Goal: Obtain resource: Download file/media

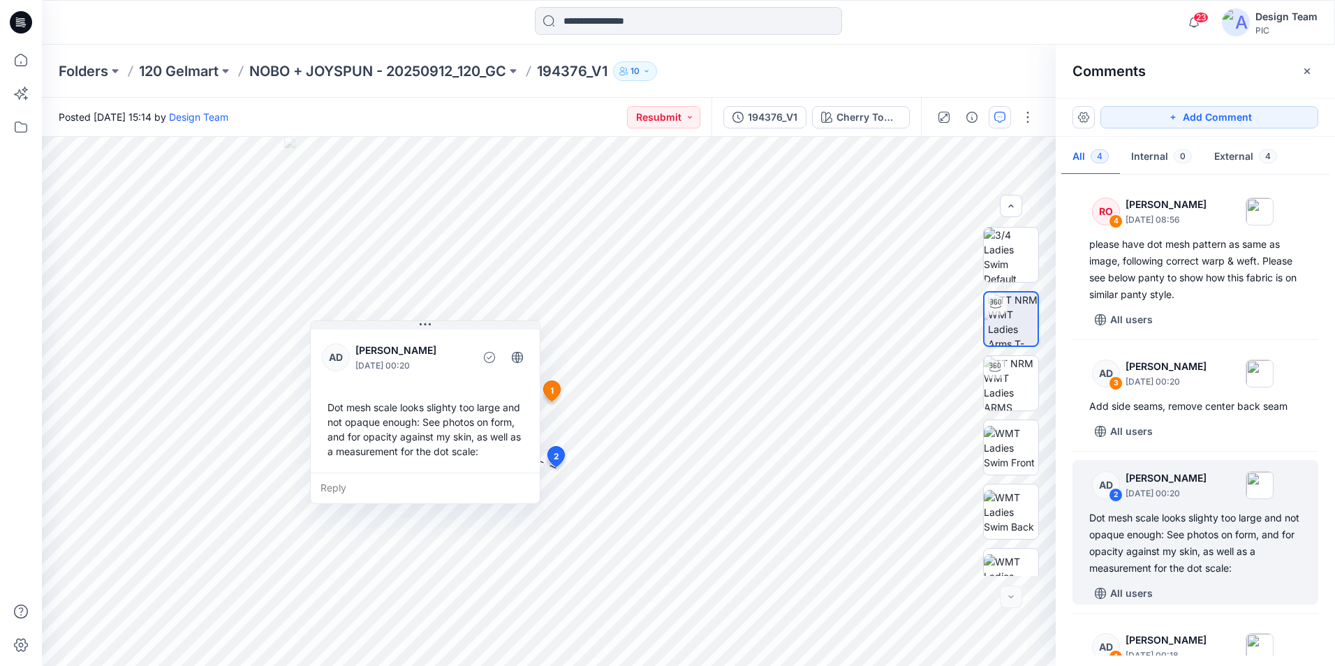
scroll to position [285, 0]
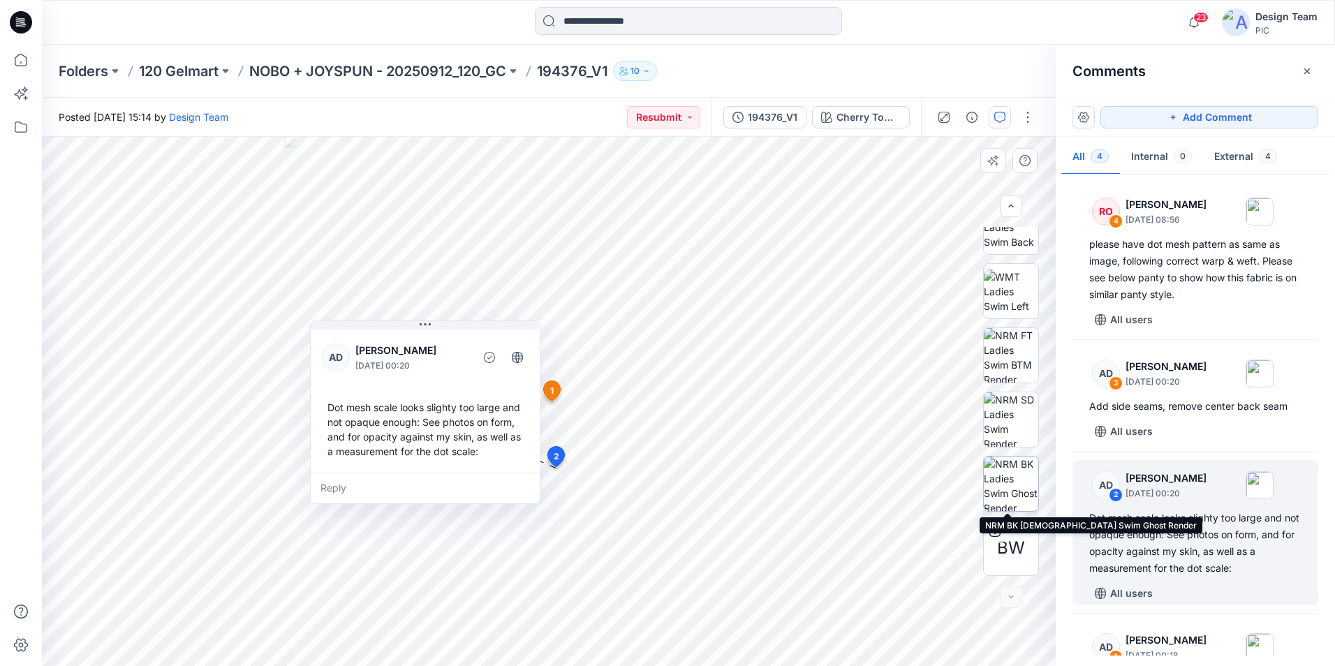
click at [1015, 478] on img at bounding box center [1011, 484] width 54 height 54
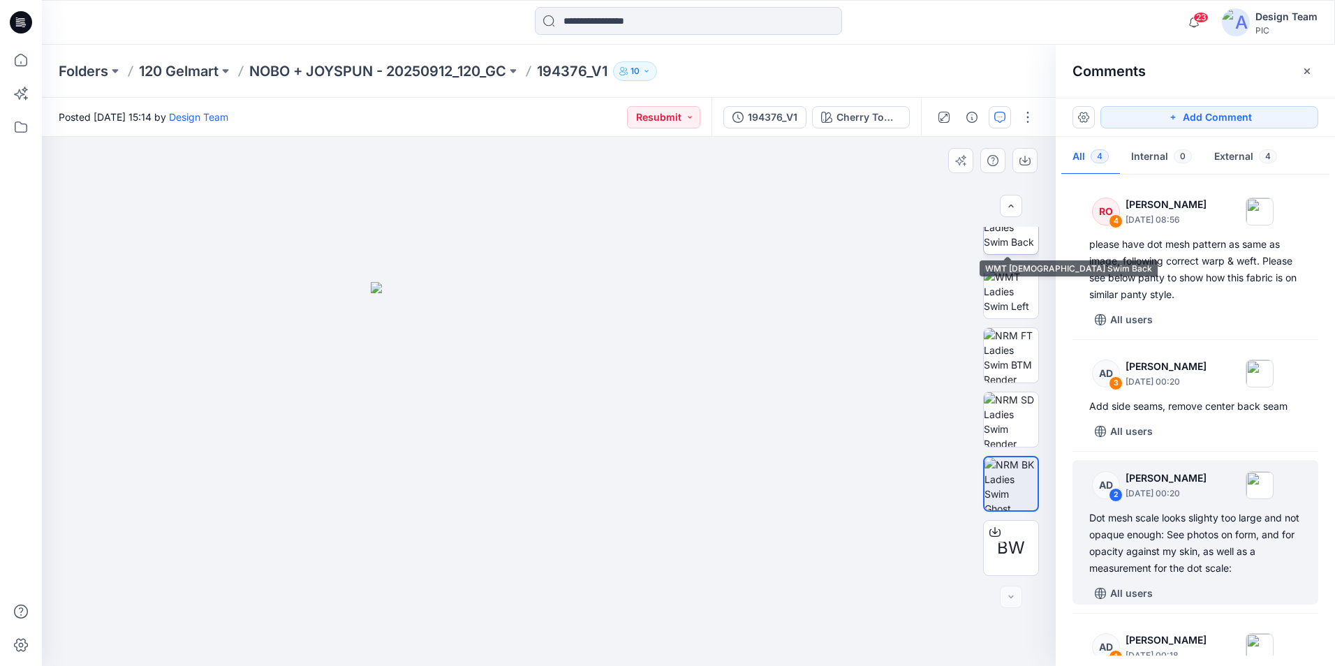
click at [1001, 238] on img at bounding box center [1011, 227] width 54 height 44
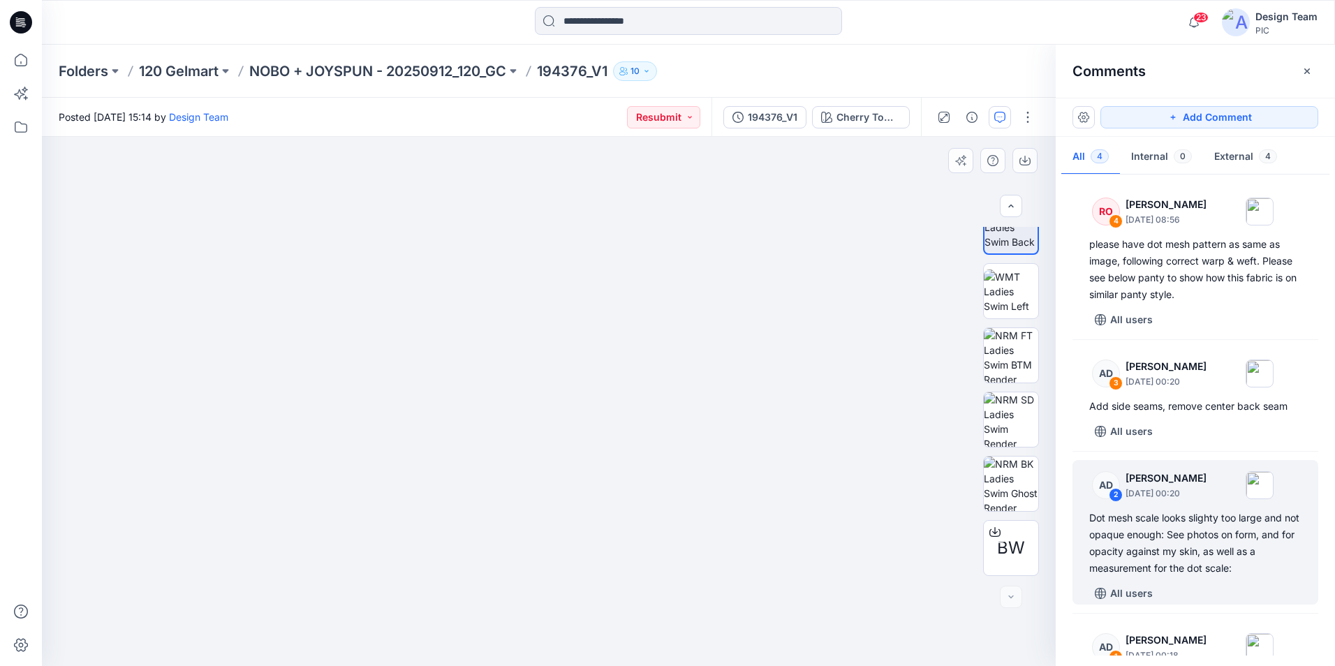
drag, startPoint x: 538, startPoint y: 608, endPoint x: 668, endPoint y: 429, distance: 221.2
click at [1004, 298] on img at bounding box center [1011, 292] width 54 height 44
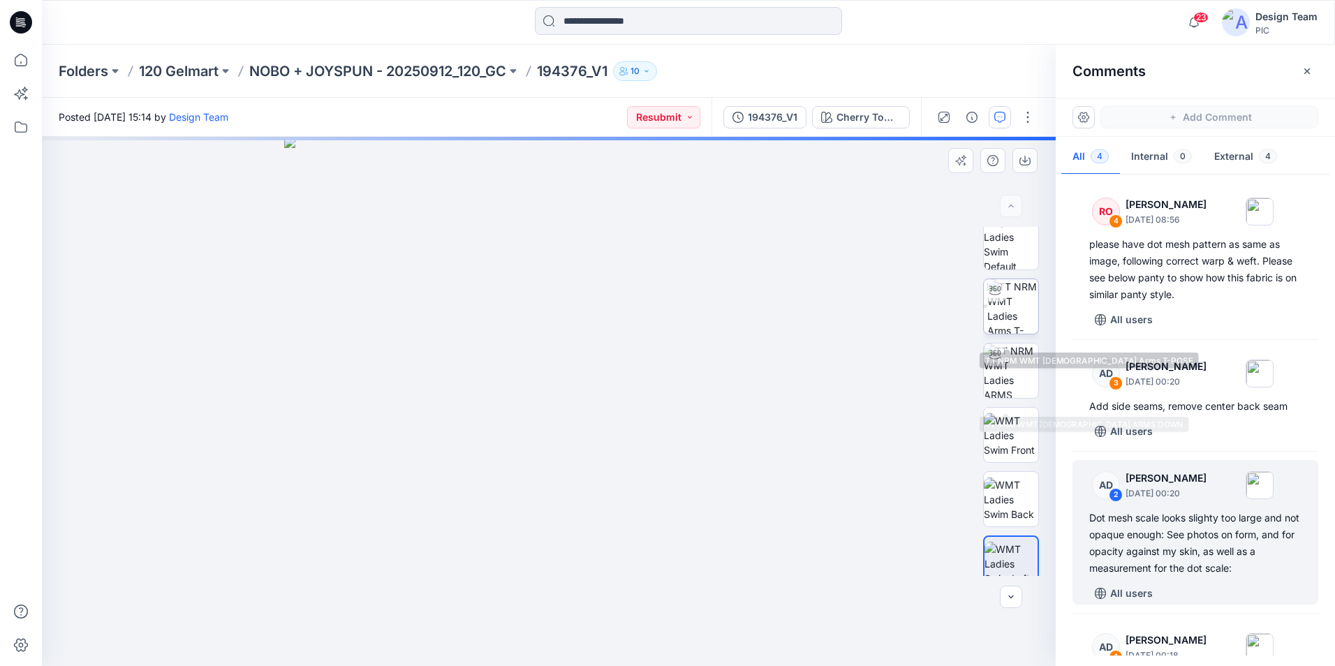
scroll to position [0, 0]
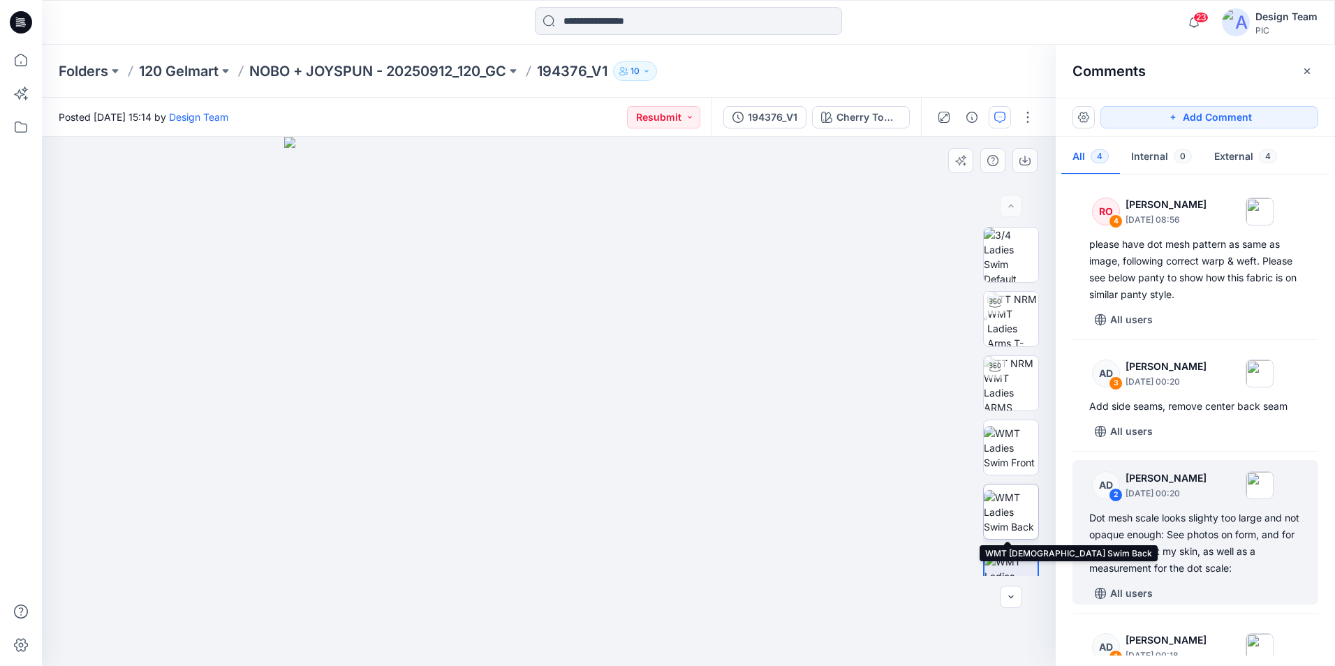
click at [1014, 518] on img at bounding box center [1011, 512] width 54 height 44
drag, startPoint x: 563, startPoint y: 467, endPoint x: 602, endPoint y: 268, distance: 202.2
drag, startPoint x: 578, startPoint y: 443, endPoint x: 622, endPoint y: 439, distance: 44.3
click at [622, 439] on img at bounding box center [549, 212] width 908 height 908
click at [429, 70] on p "NOBO + JOYSPUN - 20250912_120_GC" at bounding box center [377, 71] width 257 height 20
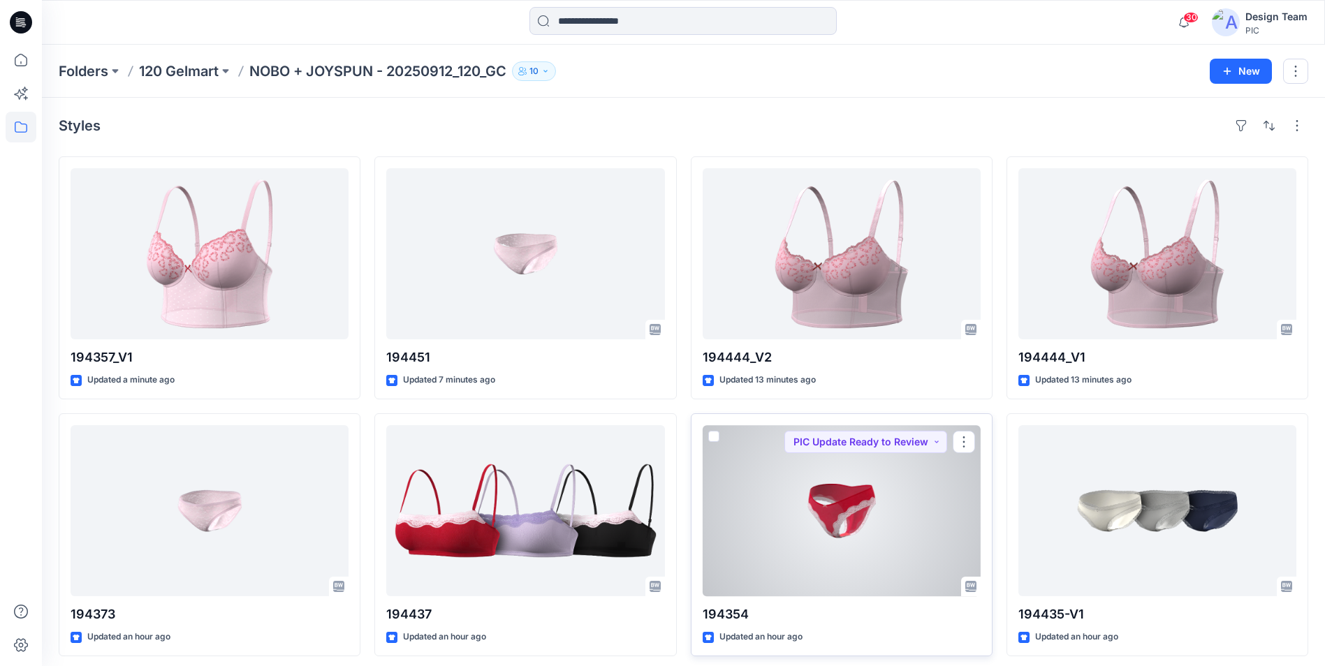
click at [863, 522] on div at bounding box center [842, 510] width 278 height 171
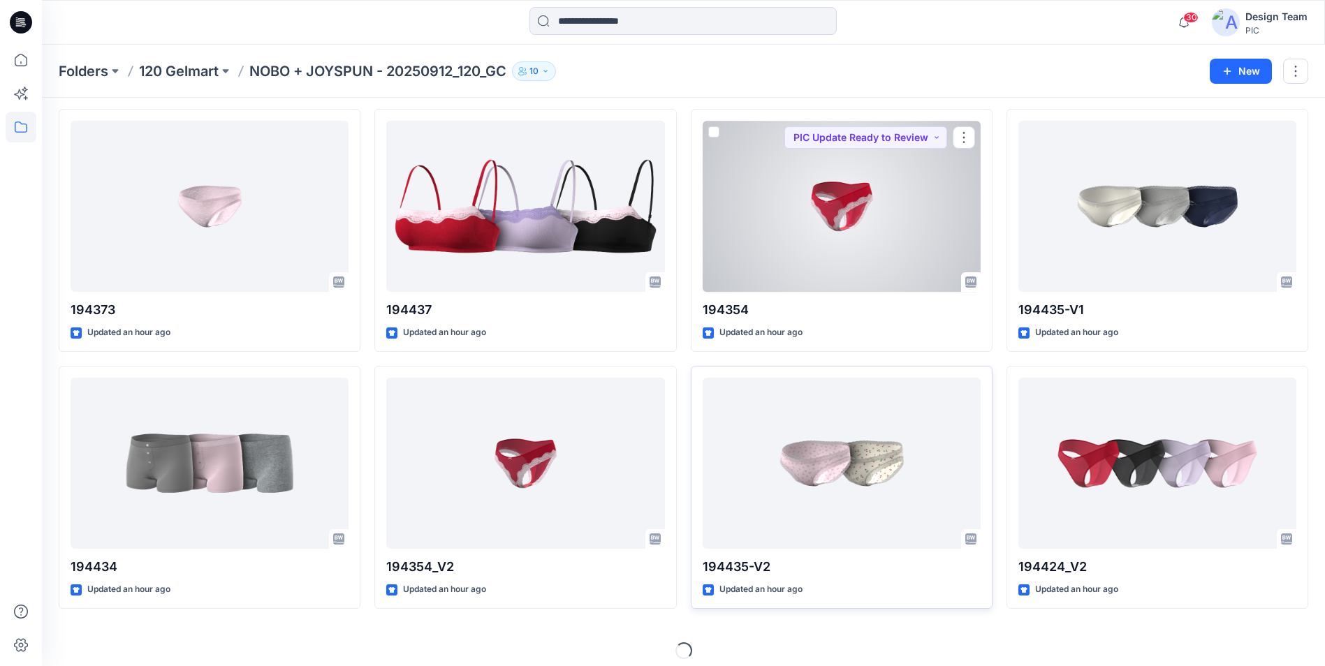
scroll to position [314, 0]
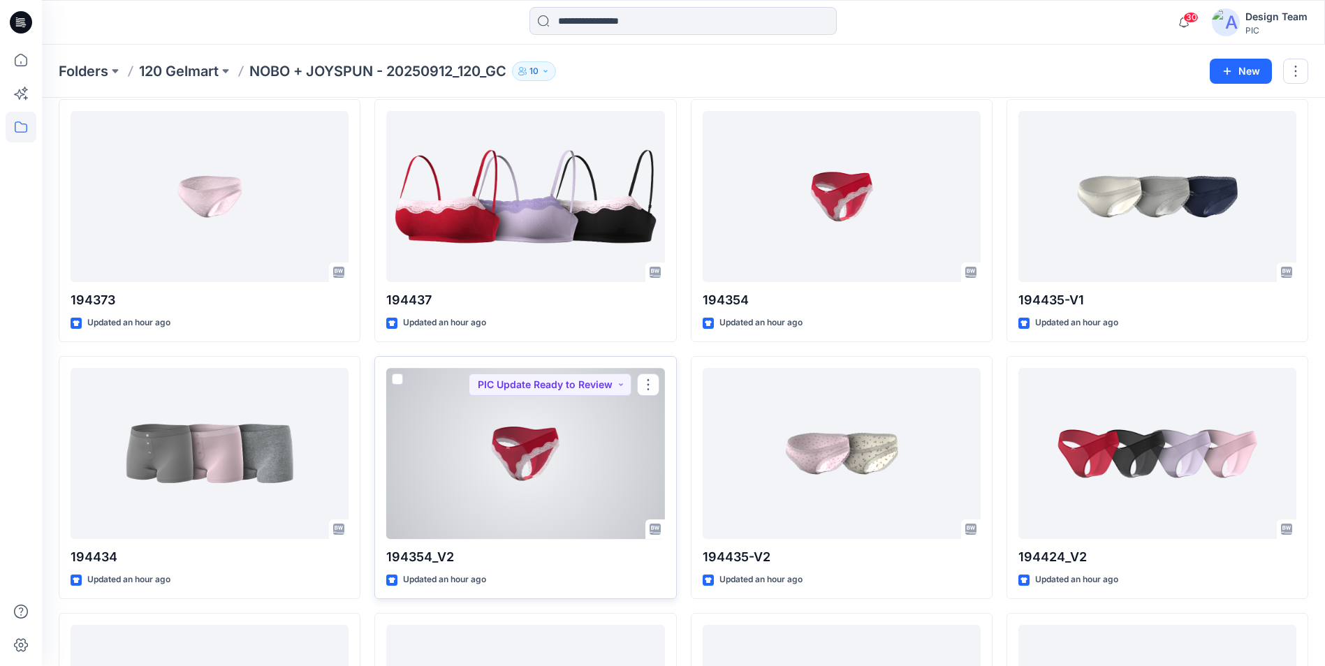
click at [561, 462] on div at bounding box center [525, 453] width 278 height 171
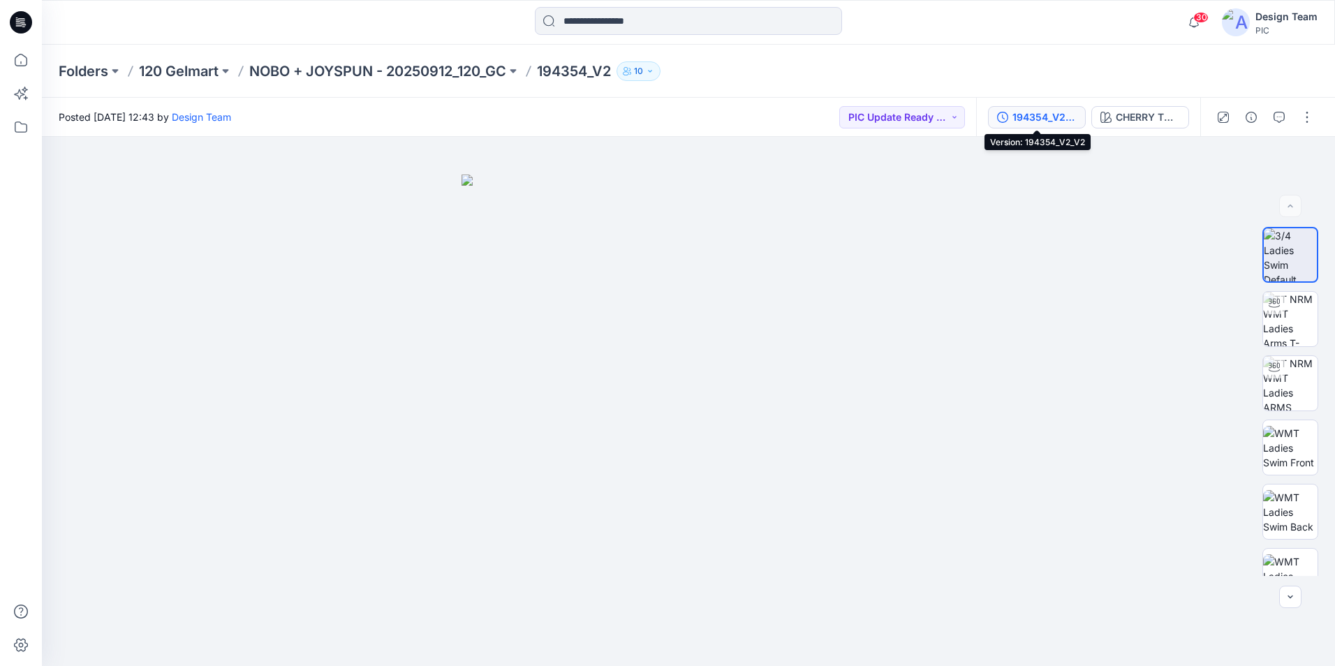
click at [1046, 119] on div "194354_V2_V2" at bounding box center [1045, 117] width 64 height 15
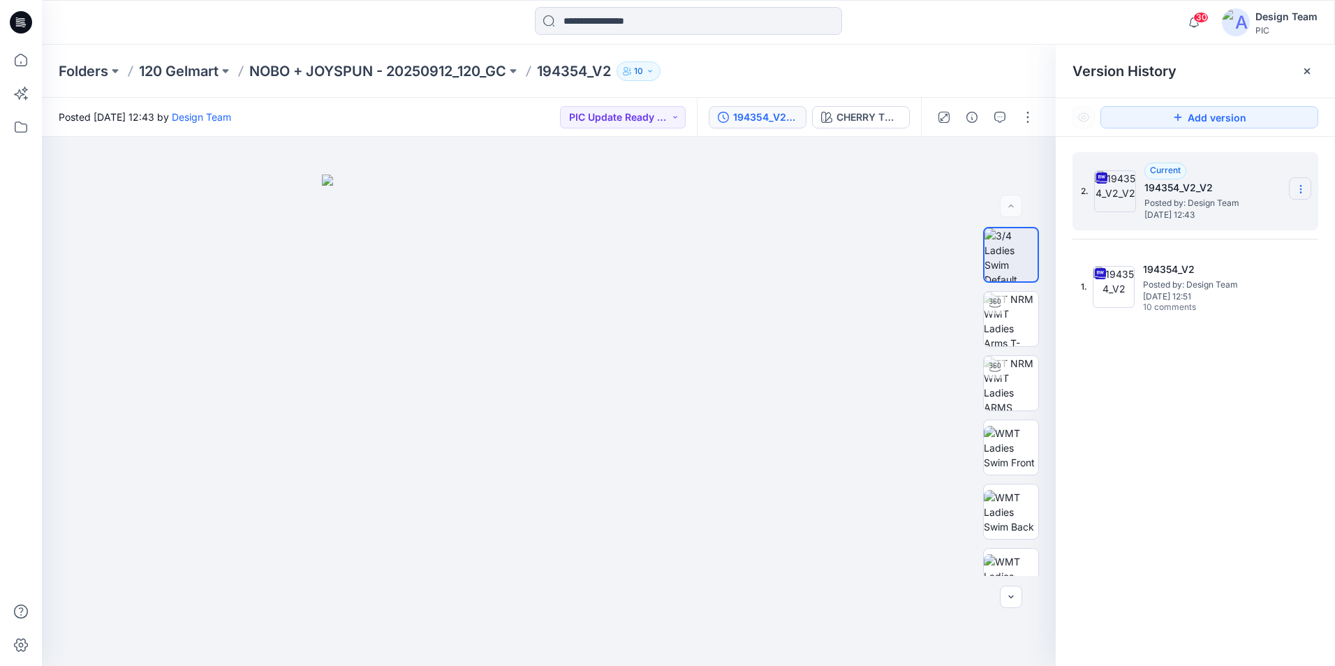
drag, startPoint x: 1301, startPoint y: 186, endPoint x: 1309, endPoint y: 187, distance: 7.7
click at [1302, 187] on icon at bounding box center [1301, 189] width 11 height 11
click at [1269, 219] on span "Download Source BW File" at bounding box center [1230, 216] width 117 height 17
click at [1016, 453] on img at bounding box center [1011, 448] width 54 height 44
drag, startPoint x: 558, startPoint y: 562, endPoint x: 541, endPoint y: 351, distance: 212.3
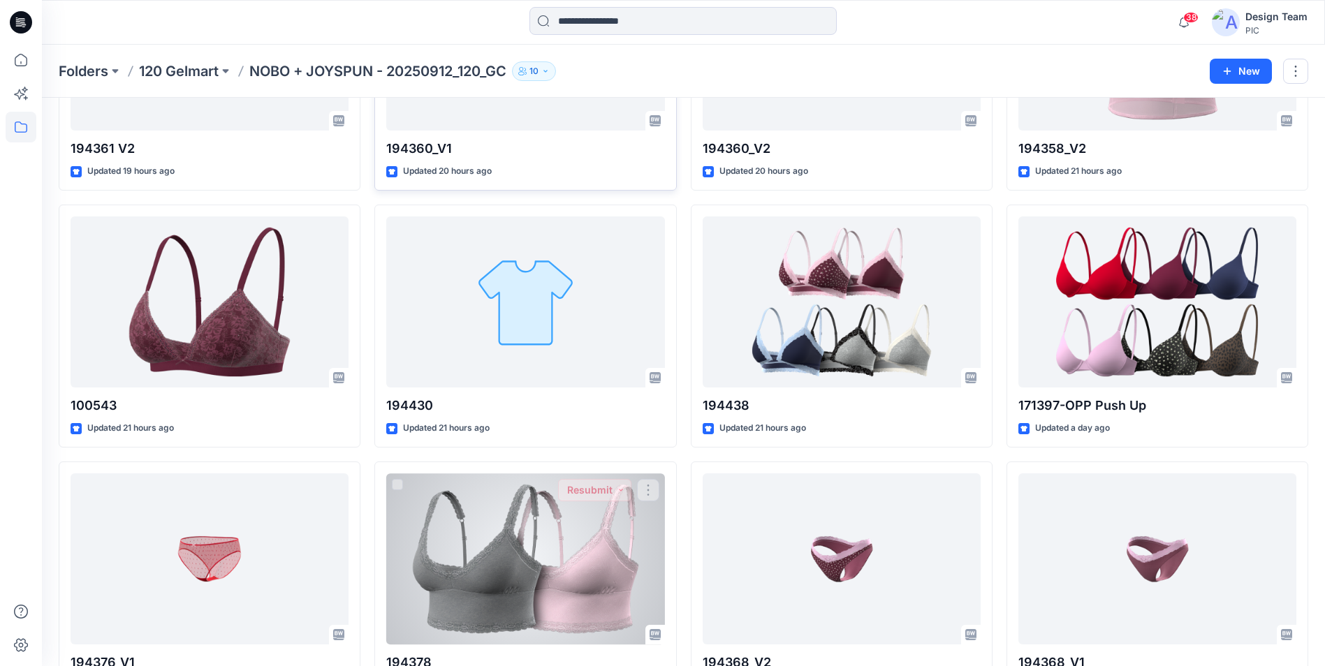
scroll to position [1644, 0]
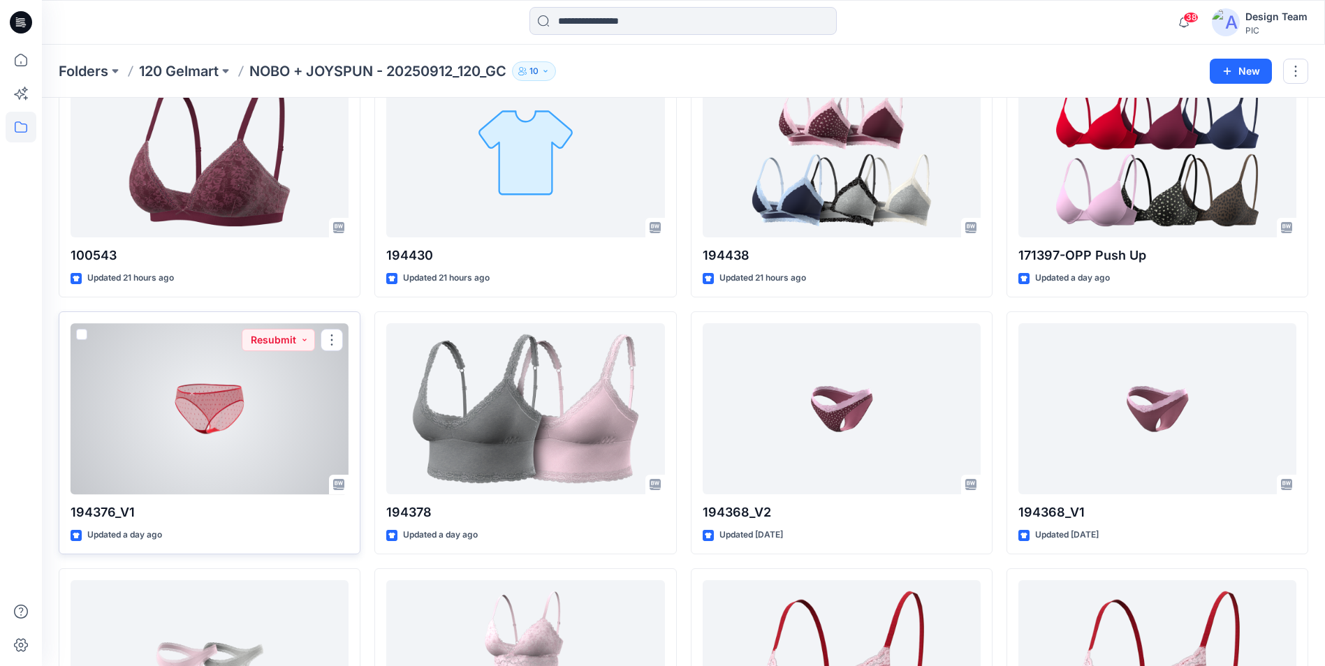
click at [252, 413] on div at bounding box center [210, 408] width 278 height 171
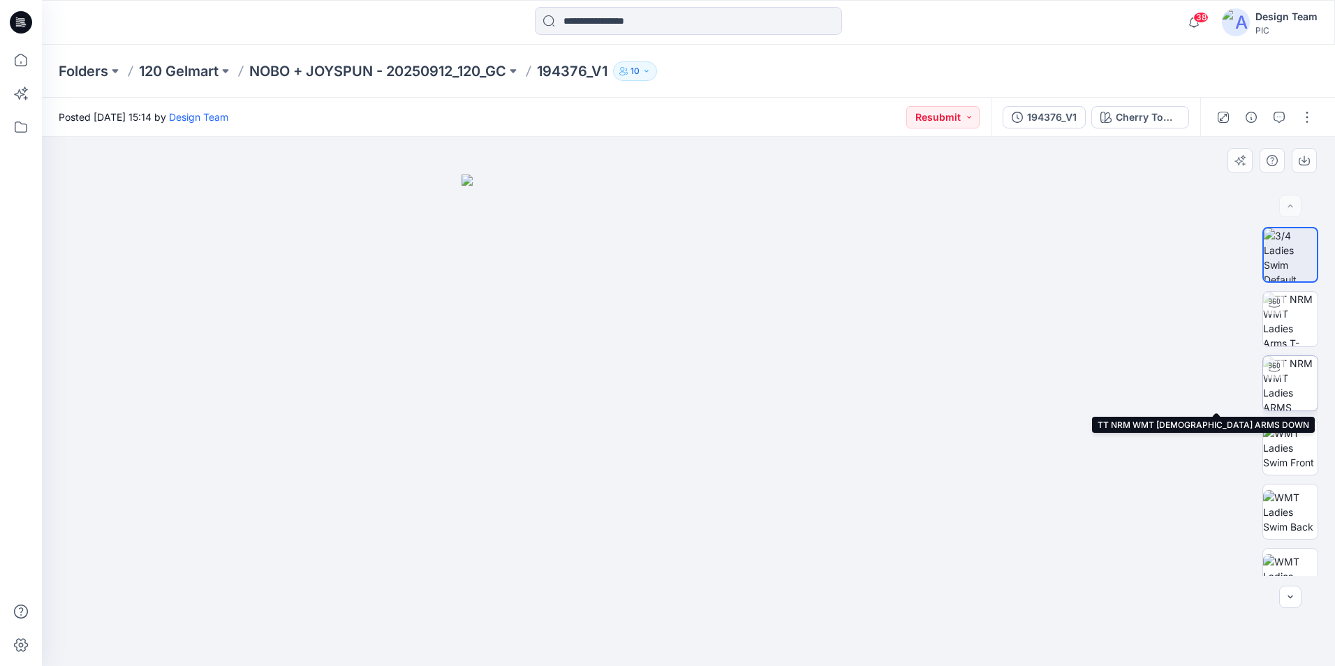
click at [1297, 382] on img at bounding box center [1290, 383] width 54 height 54
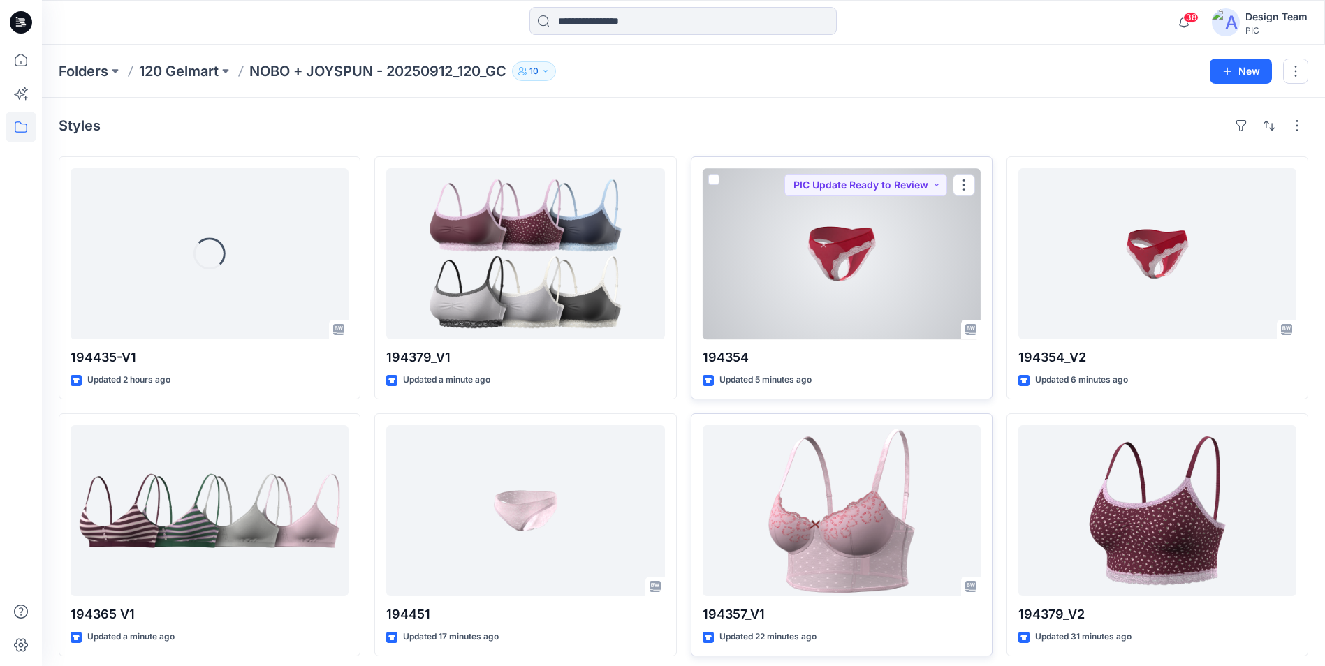
click at [813, 253] on div at bounding box center [842, 253] width 278 height 171
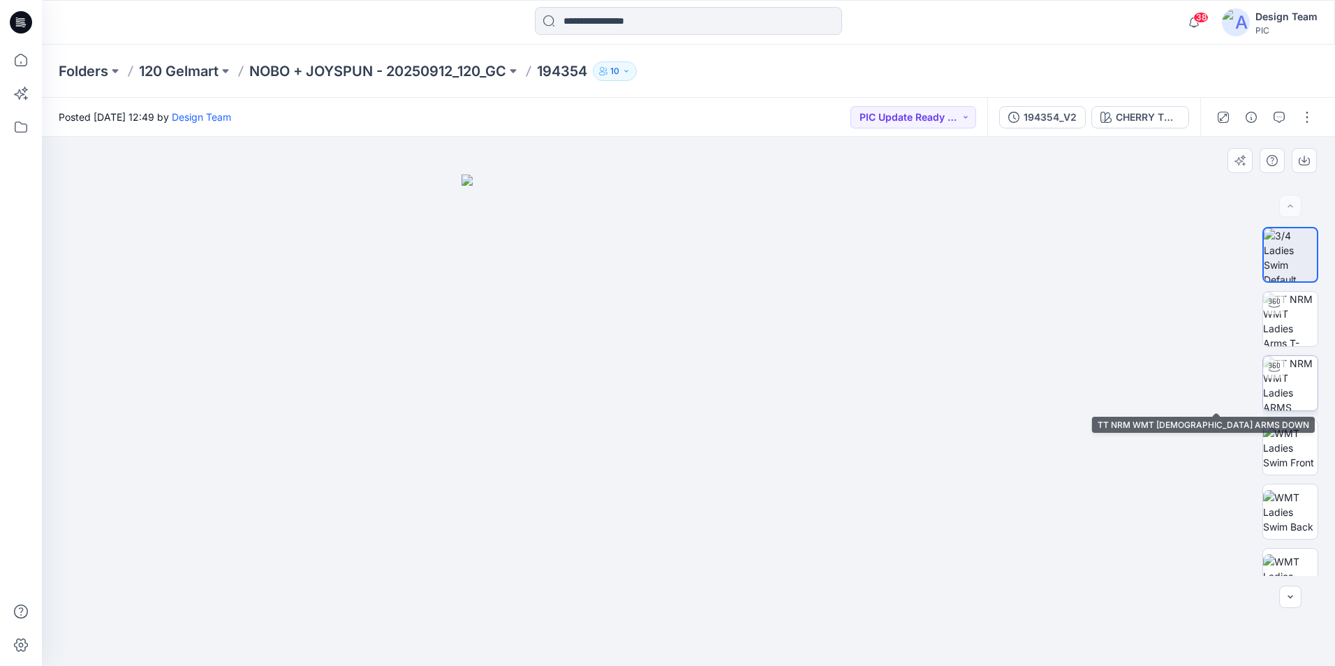
click at [1290, 394] on img at bounding box center [1290, 383] width 54 height 54
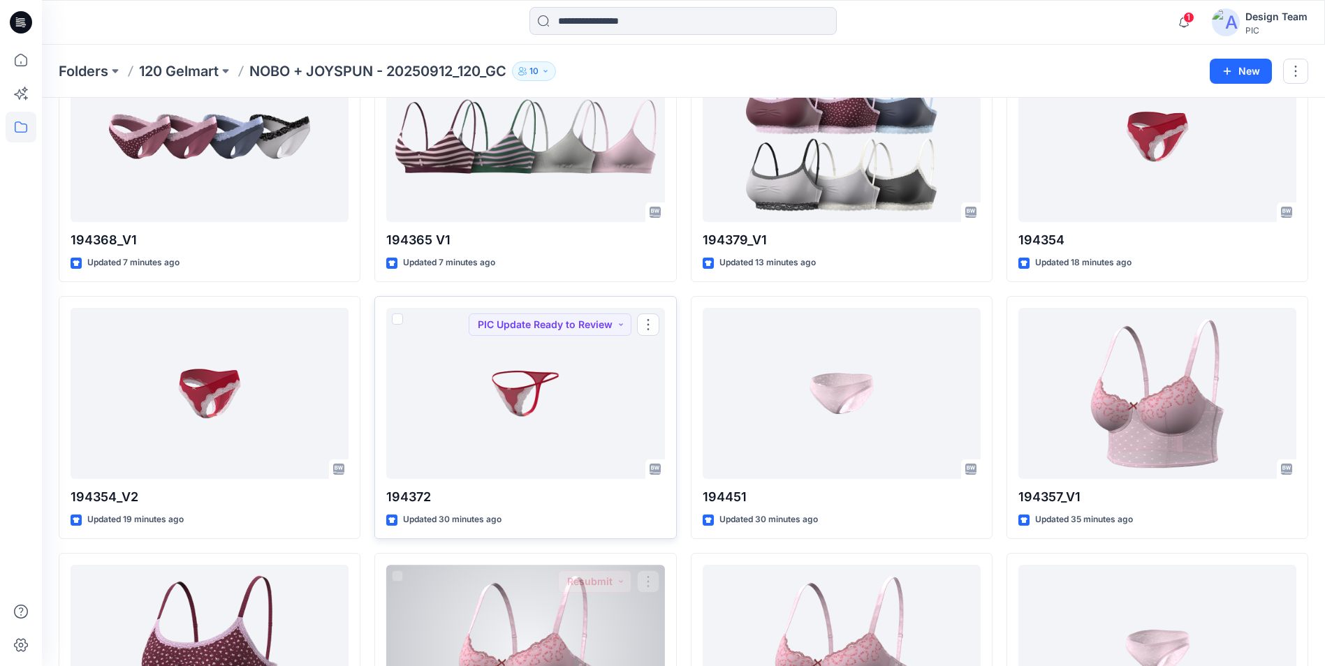
scroll to position [140, 0]
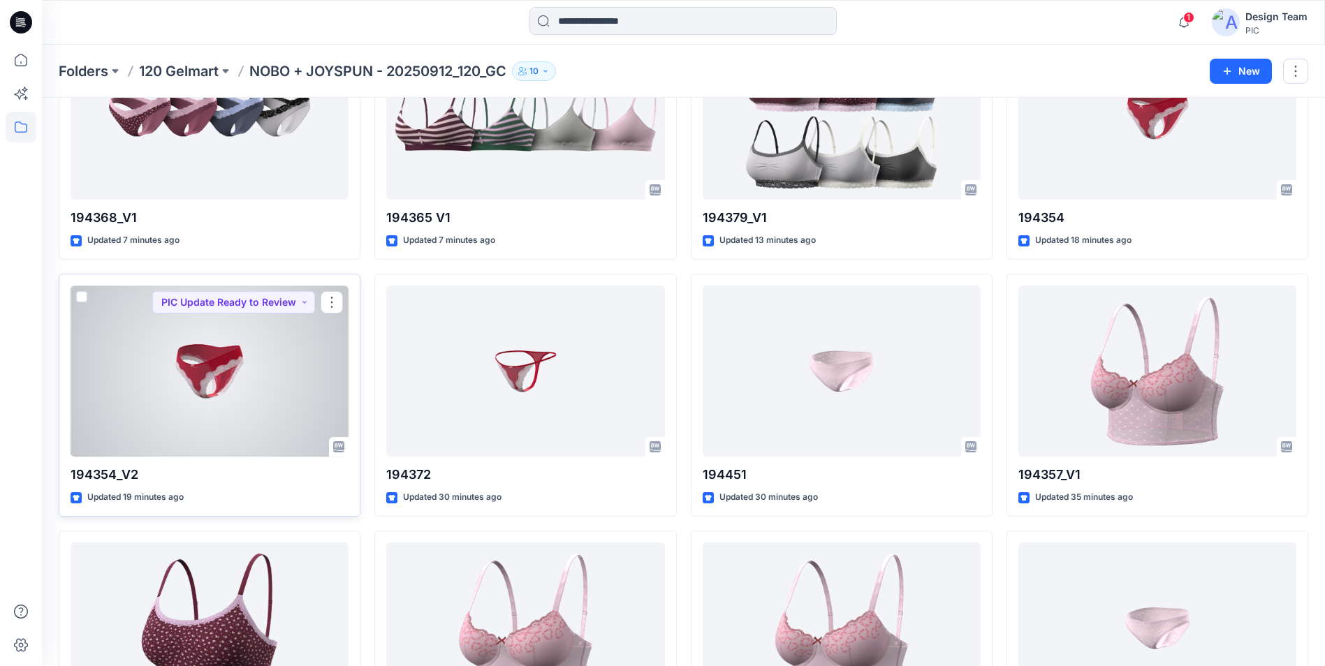
click at [249, 408] on div at bounding box center [210, 371] width 278 height 171
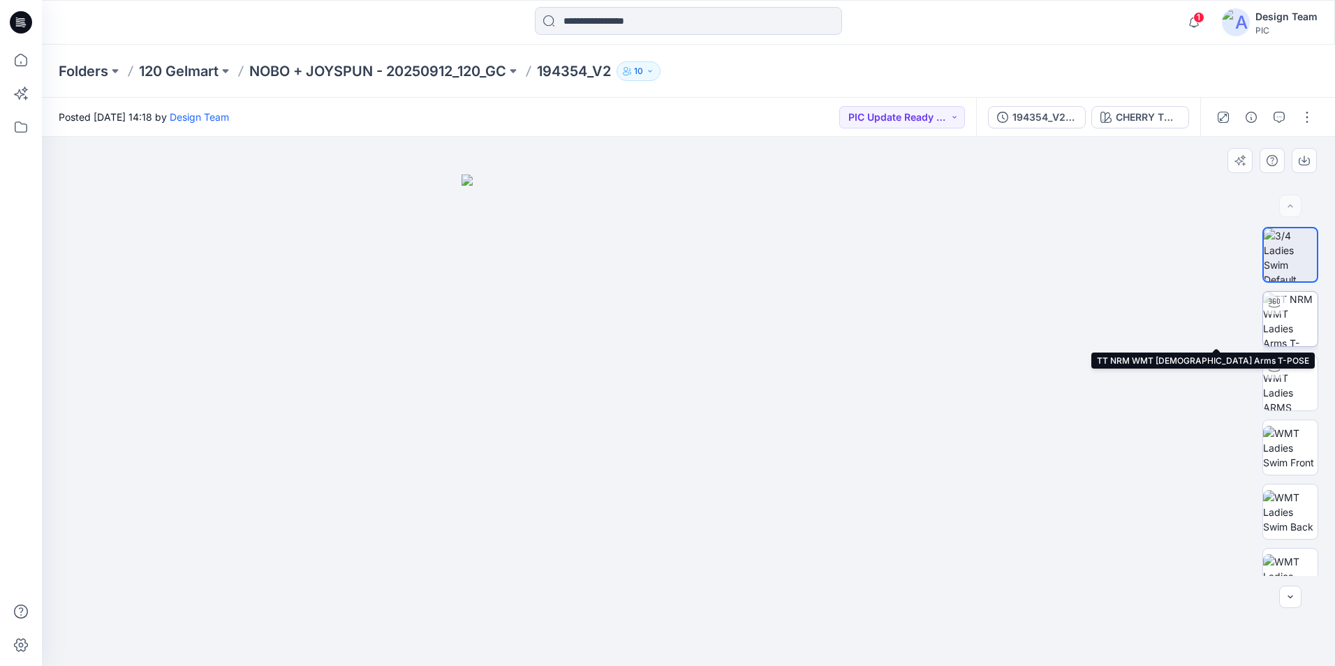
click at [1292, 327] on img at bounding box center [1290, 319] width 54 height 54
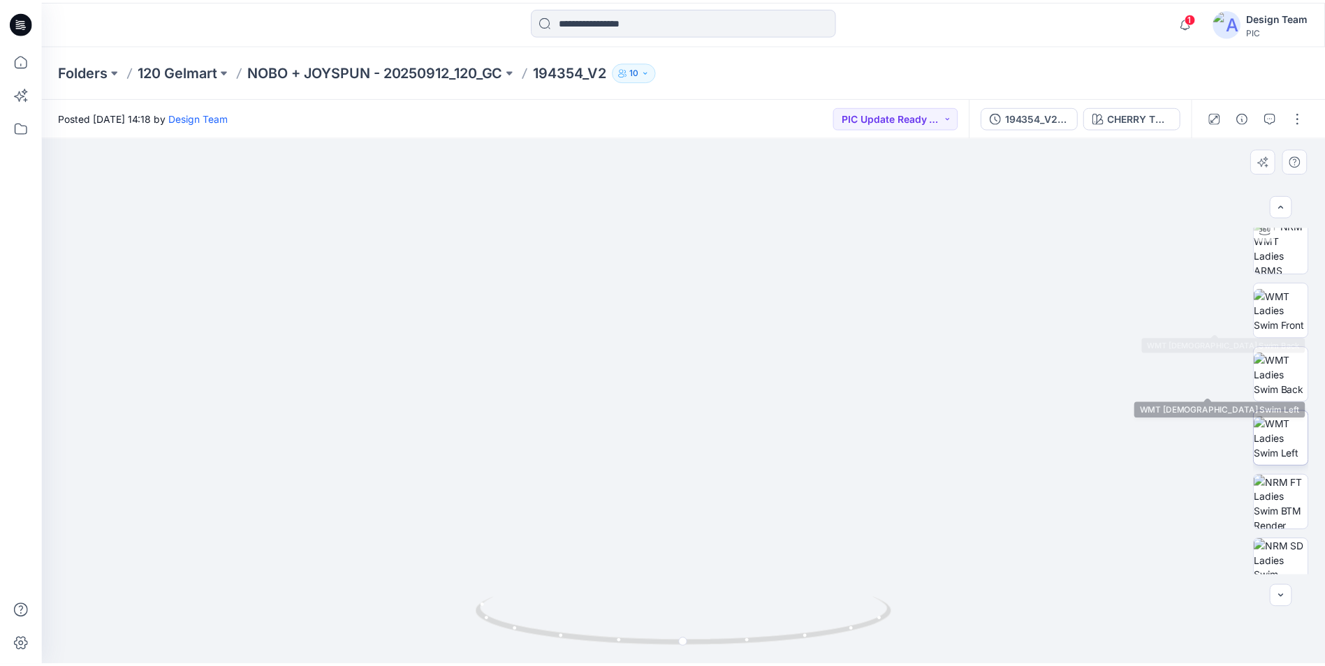
scroll to position [221, 0]
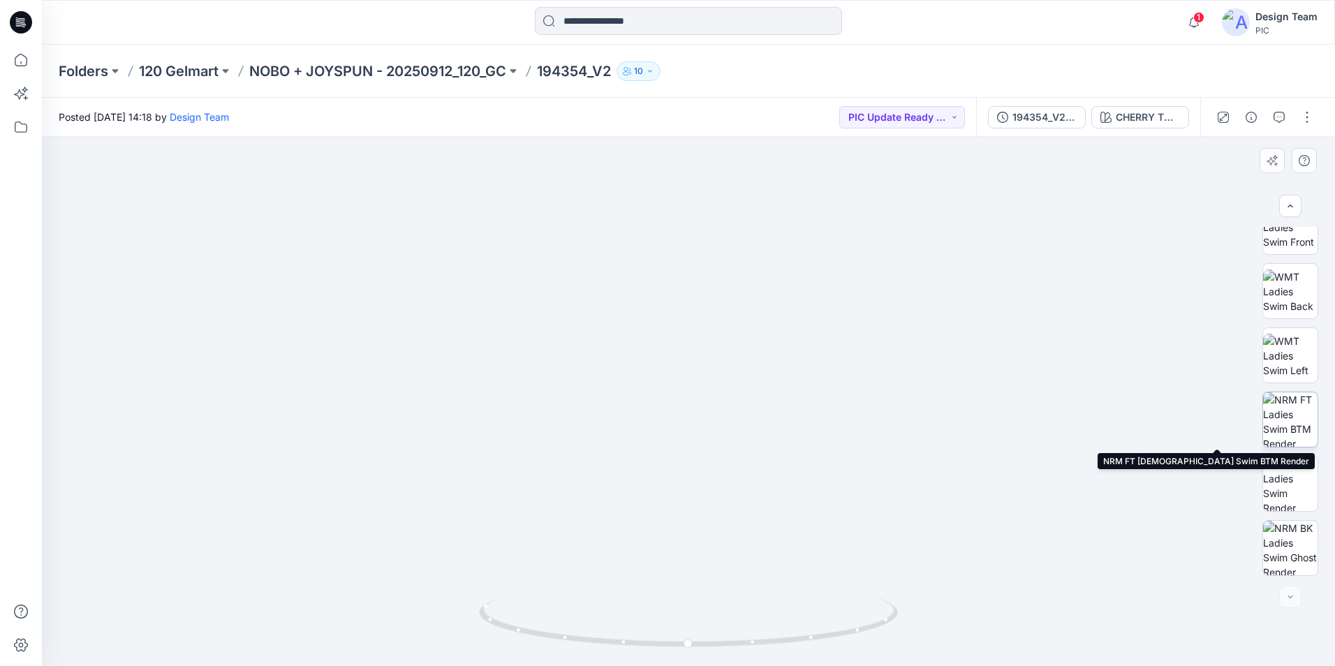
click at [1287, 402] on img at bounding box center [1290, 420] width 54 height 54
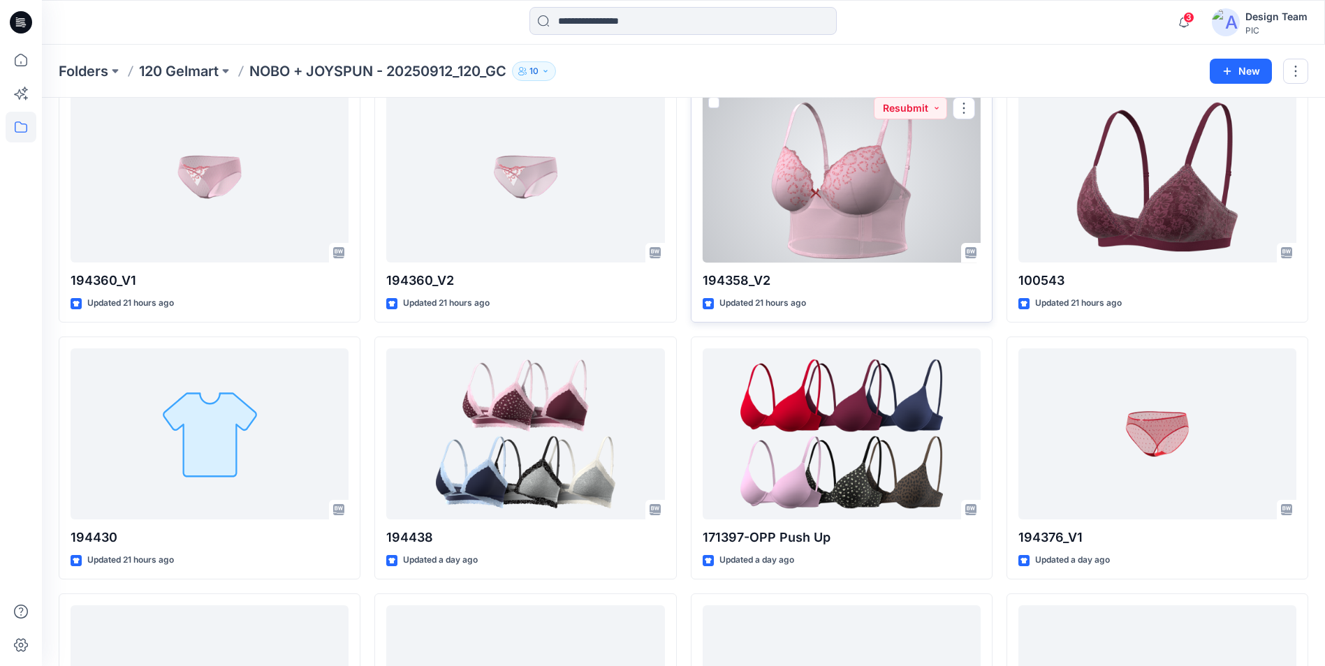
scroll to position [1644, 0]
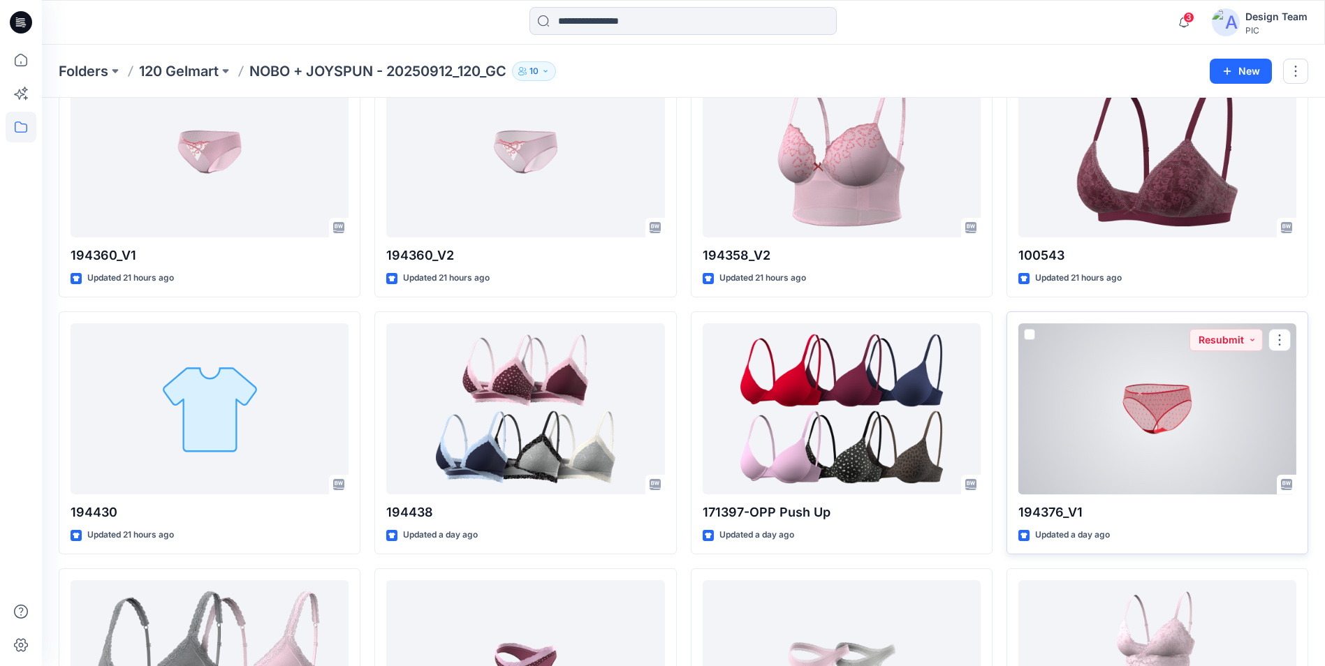
click at [1107, 402] on div at bounding box center [1157, 408] width 278 height 171
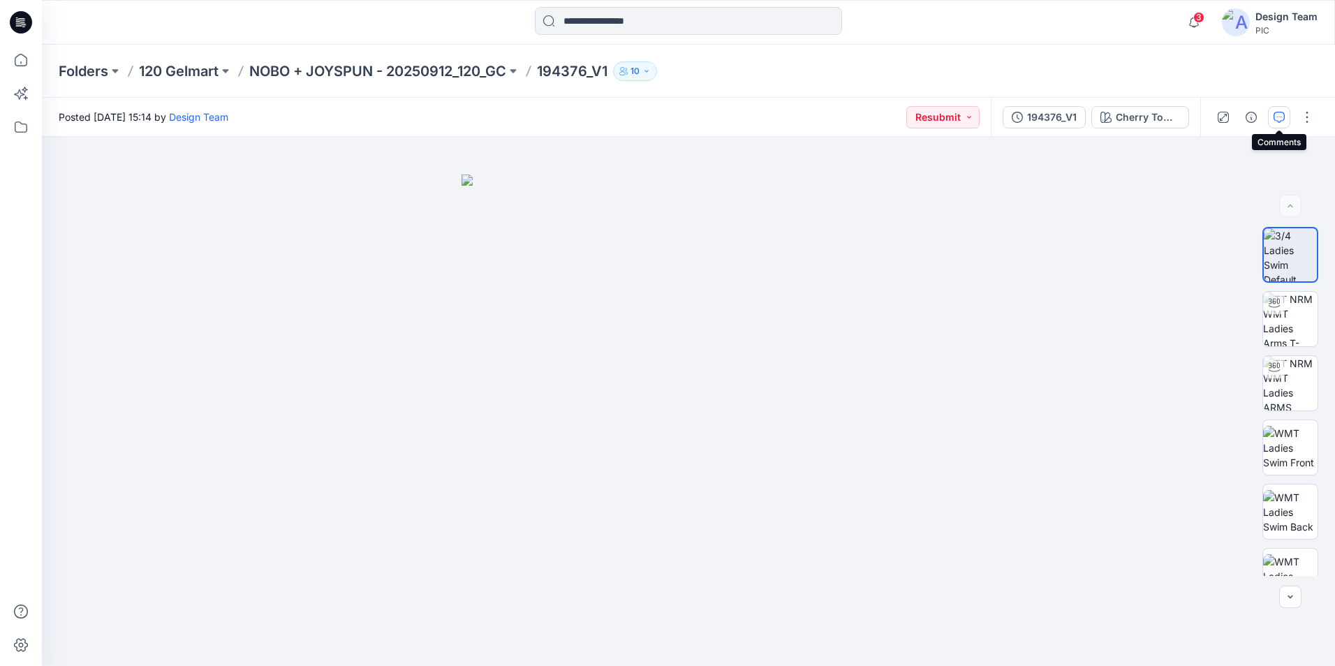
click at [1284, 117] on icon "button" at bounding box center [1279, 117] width 11 height 11
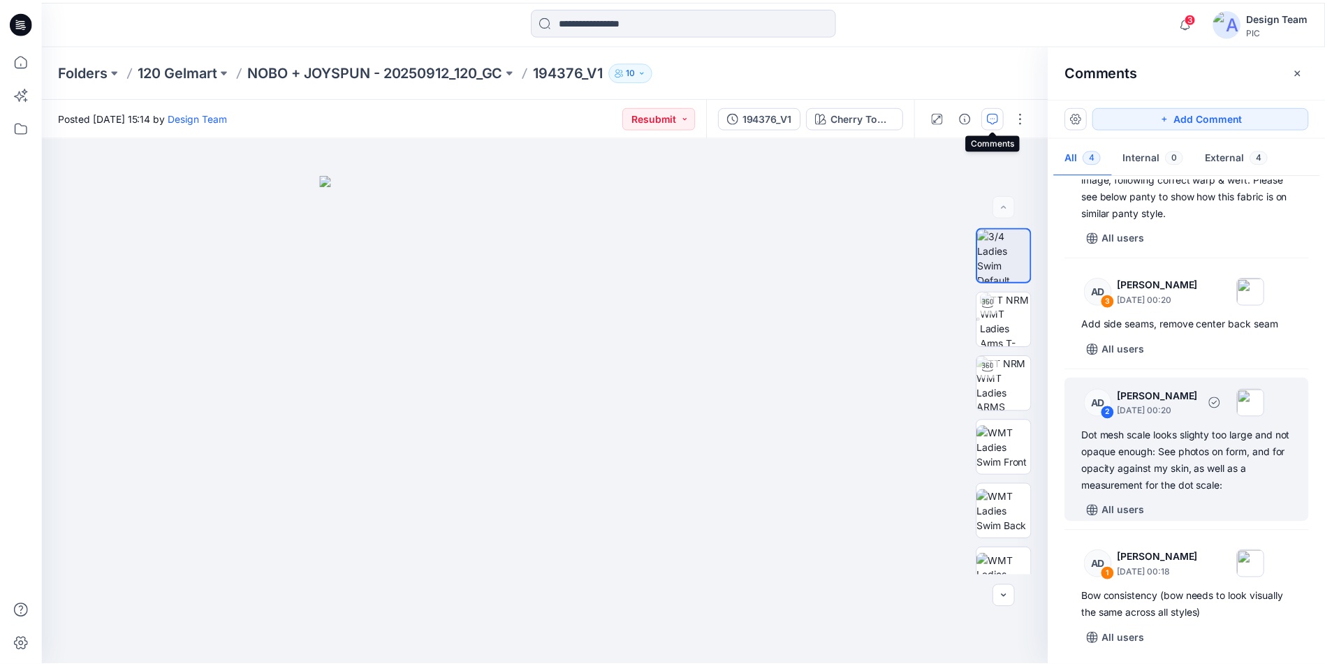
scroll to position [86, 0]
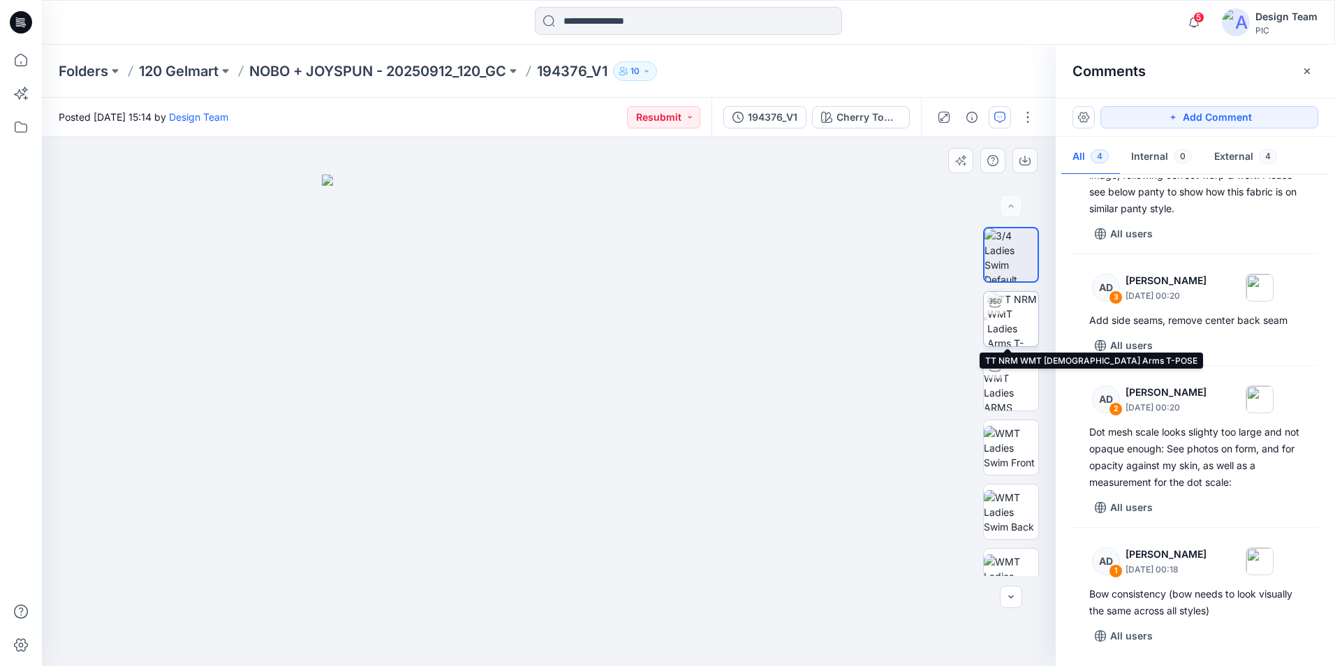
click at [995, 321] on img at bounding box center [1013, 319] width 51 height 54
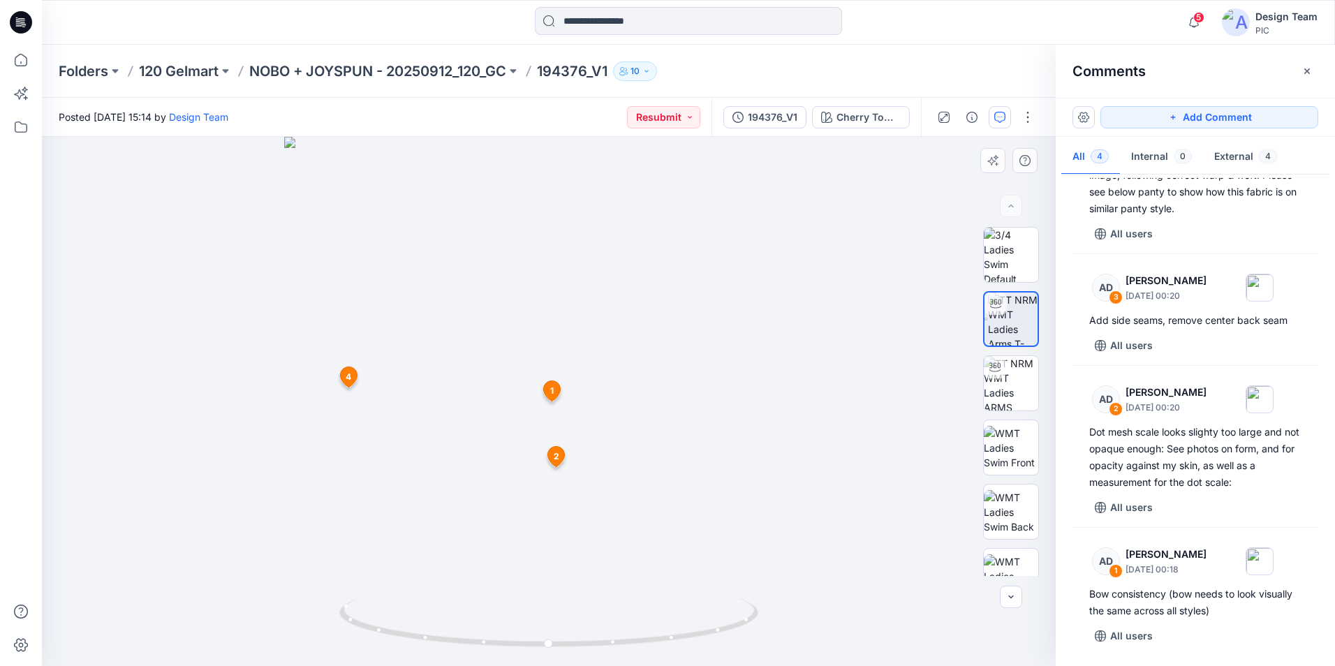
click at [861, 388] on div at bounding box center [549, 401] width 1014 height 529
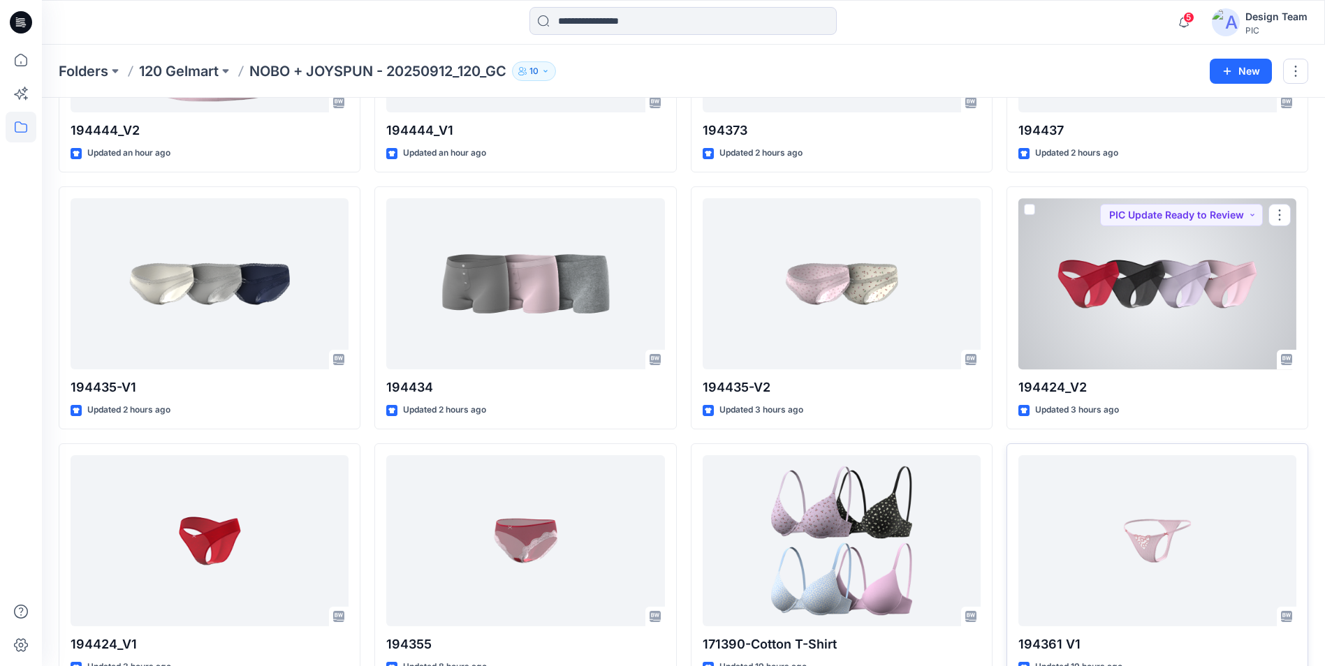
scroll to position [1013, 0]
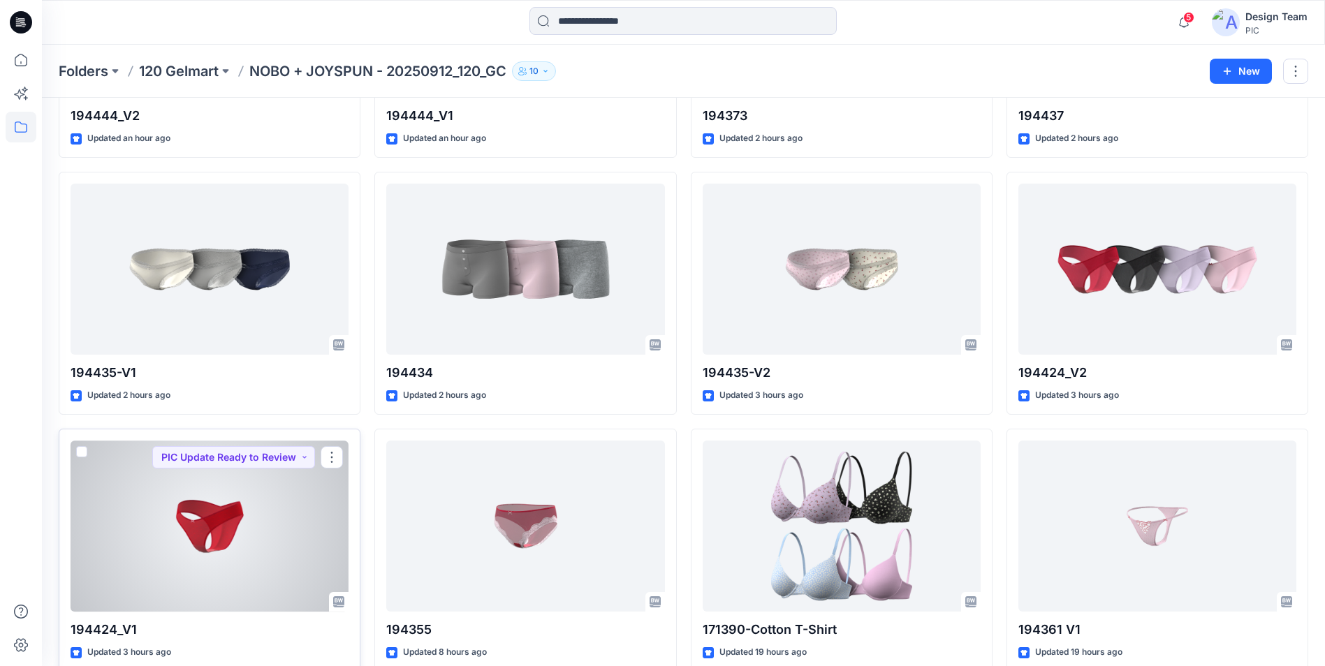
click at [200, 526] on div at bounding box center [210, 526] width 278 height 171
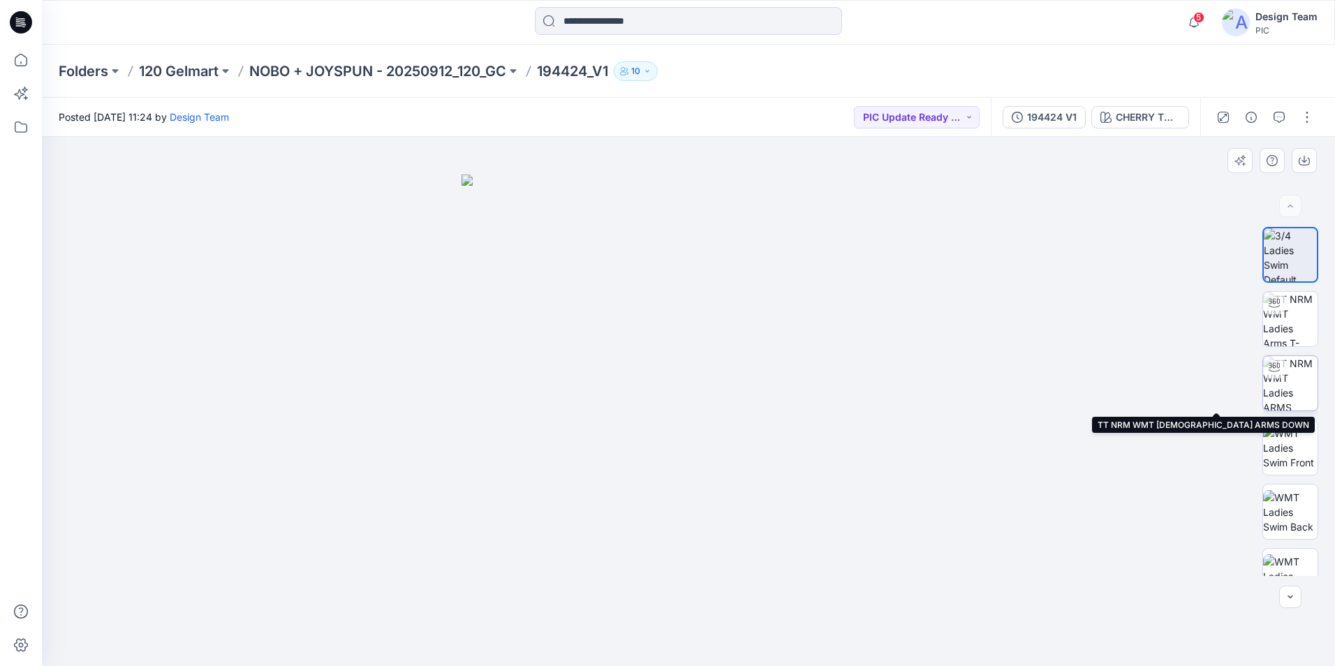
click at [1289, 397] on img at bounding box center [1290, 383] width 54 height 54
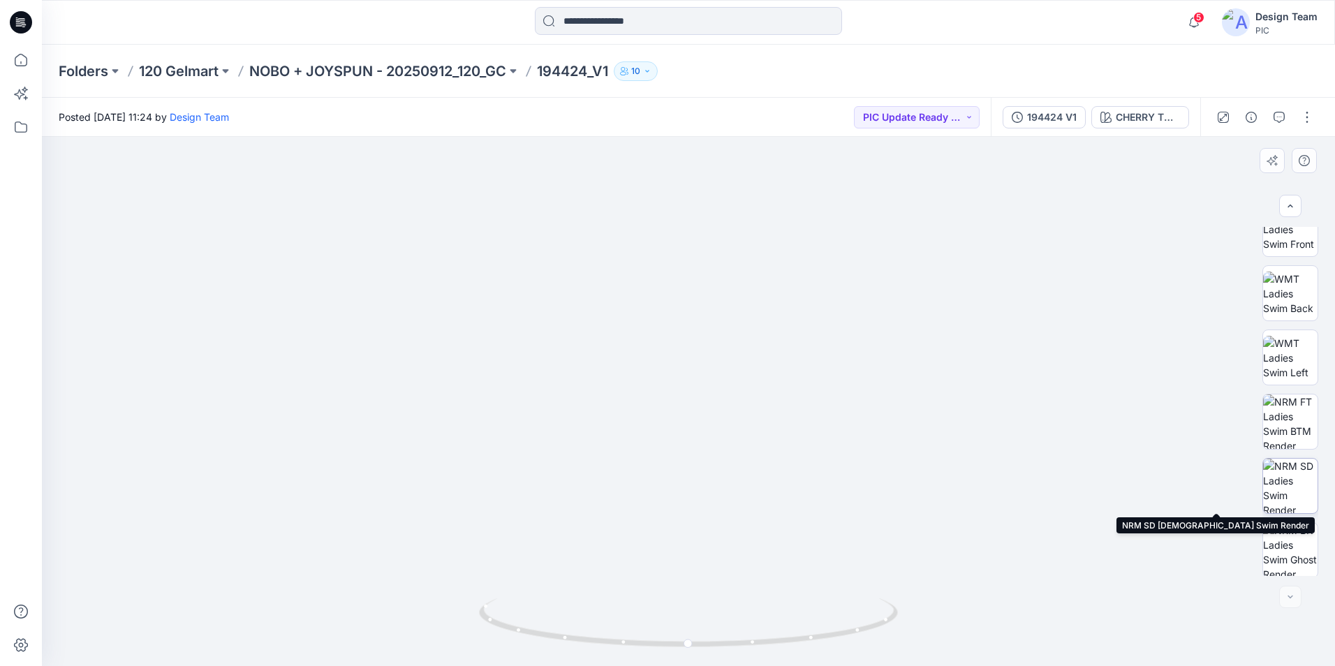
scroll to position [221, 0]
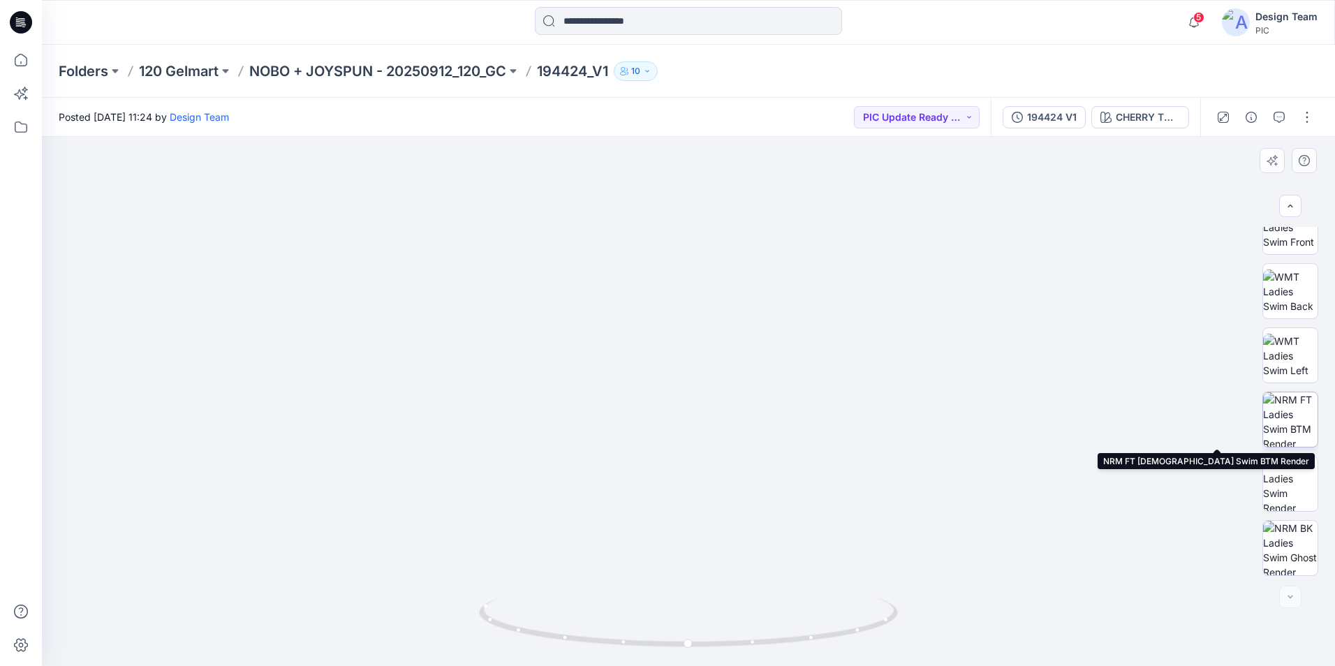
click at [1286, 413] on img at bounding box center [1290, 420] width 54 height 54
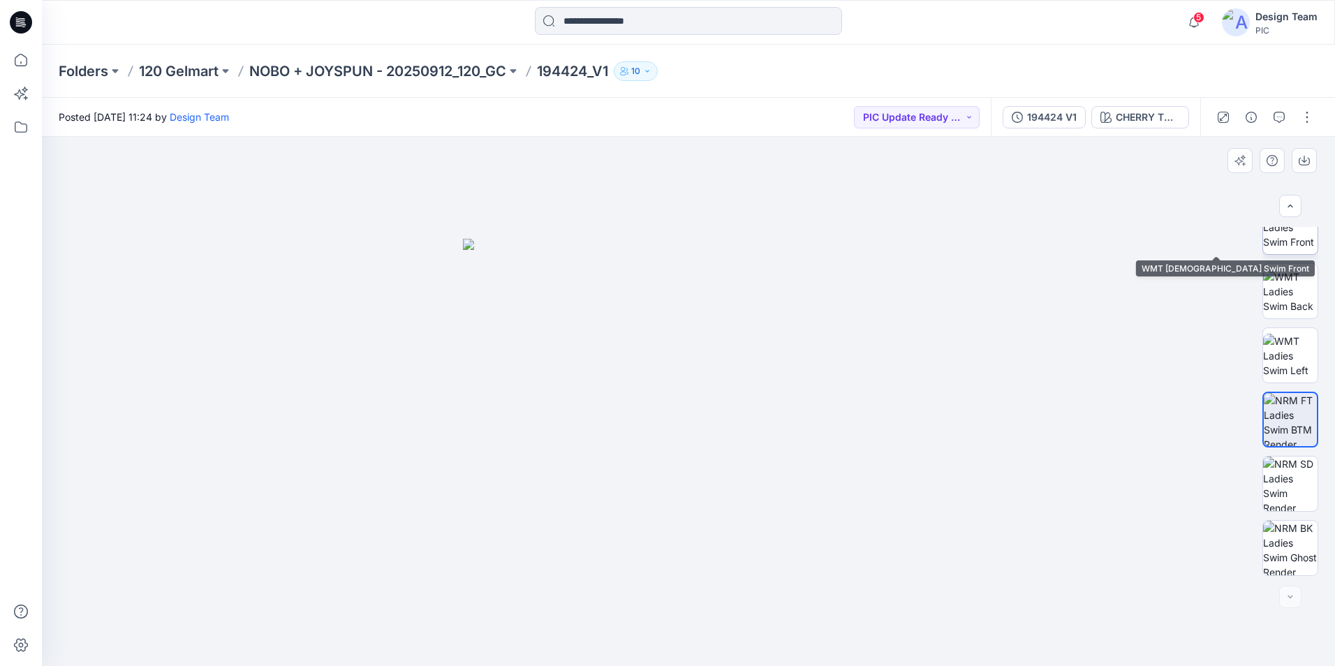
click at [1282, 244] on img at bounding box center [1290, 227] width 54 height 44
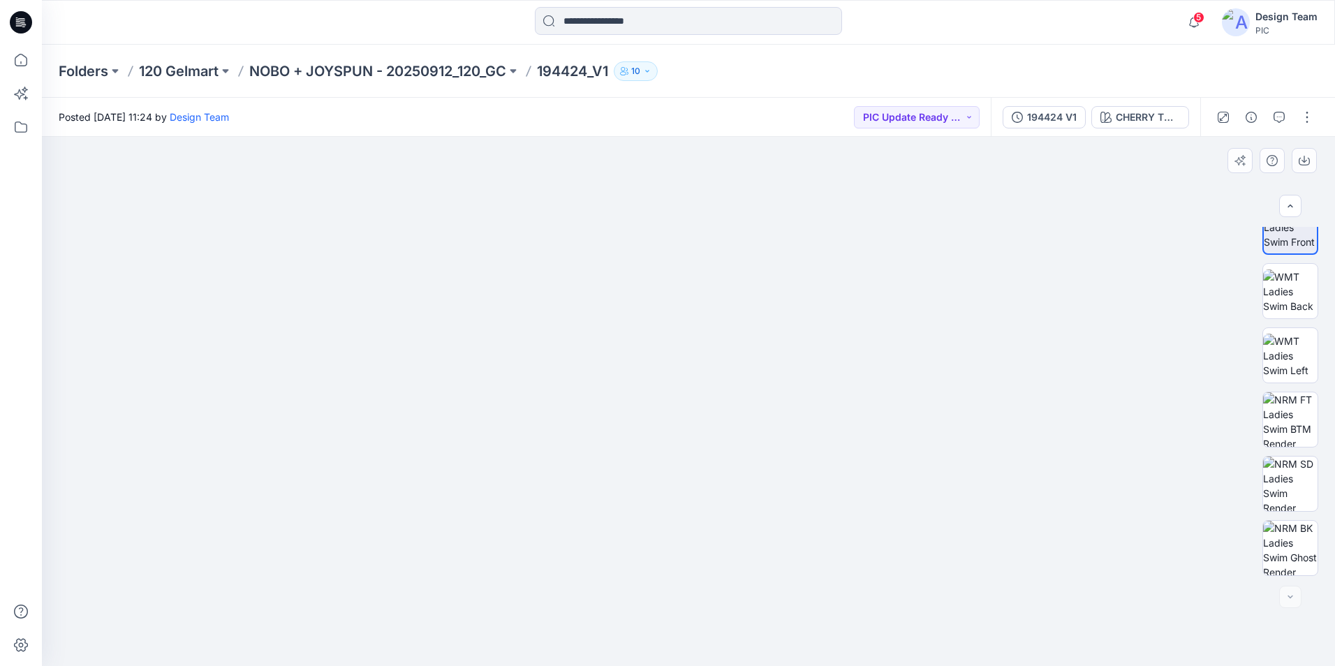
drag, startPoint x: 678, startPoint y: 480, endPoint x: 704, endPoint y: 295, distance: 186.9
click at [1288, 417] on img at bounding box center [1290, 420] width 54 height 54
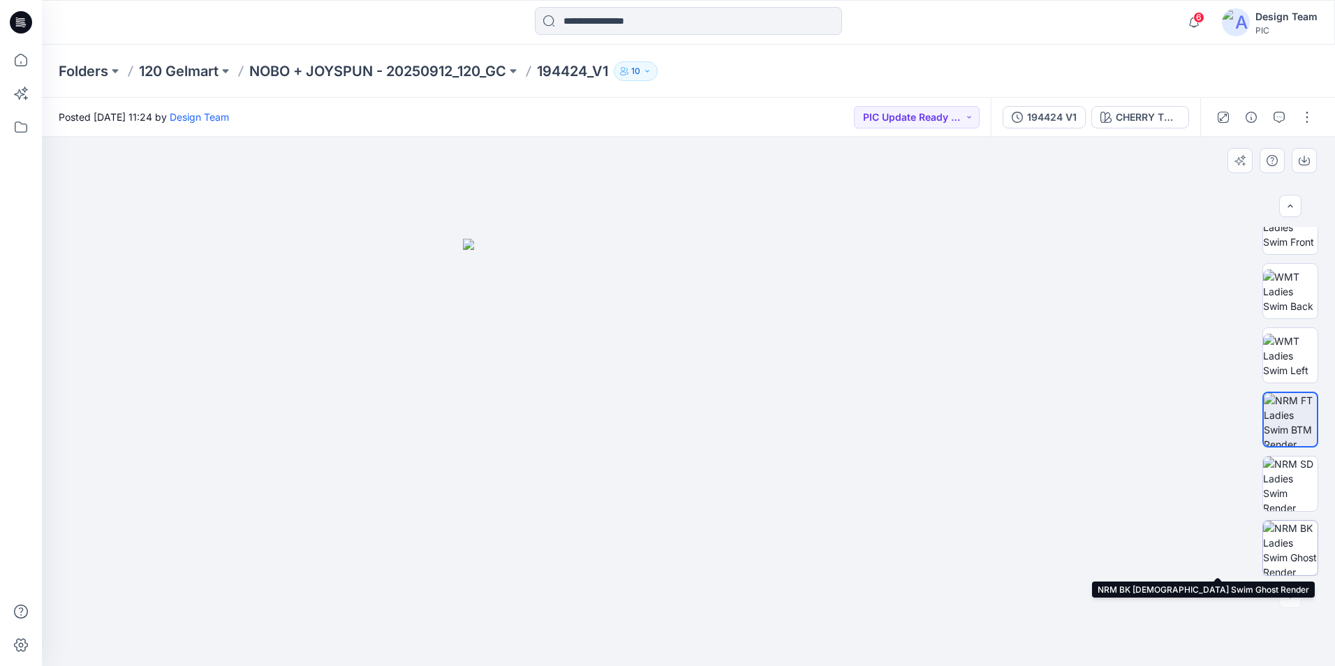
click at [1299, 547] on img at bounding box center [1290, 548] width 54 height 54
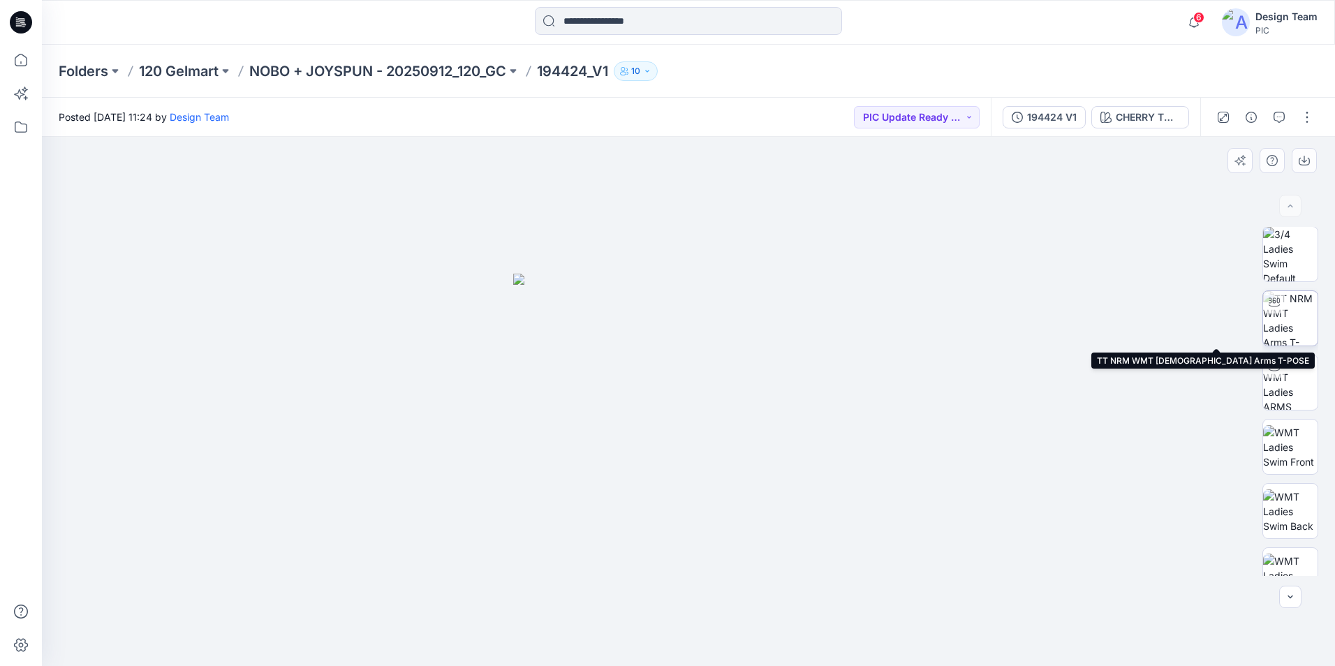
scroll to position [0, 0]
click at [1310, 163] on icon "button" at bounding box center [1304, 162] width 11 height 8
click at [1305, 156] on icon "button" at bounding box center [1305, 159] width 6 height 7
click at [1073, 119] on div "194424 V1" at bounding box center [1052, 117] width 50 height 15
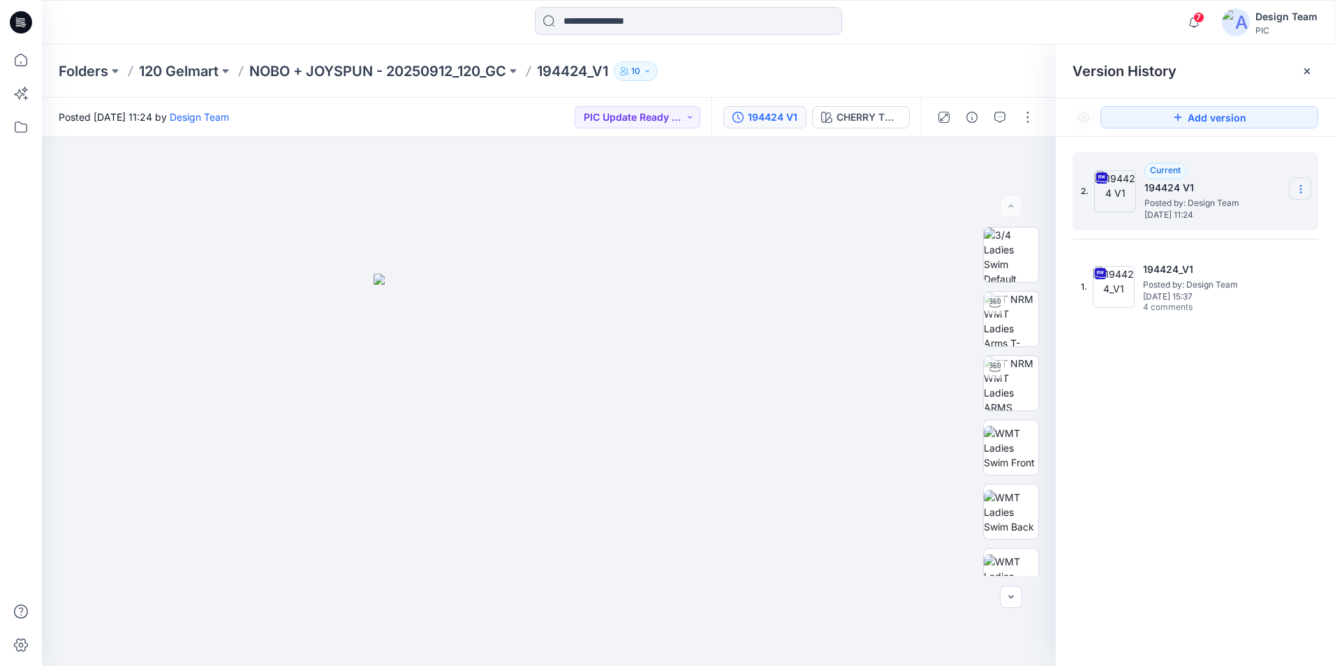
click at [1298, 193] on icon at bounding box center [1301, 189] width 11 height 11
click at [1249, 217] on span "Download Source BW File" at bounding box center [1230, 216] width 117 height 17
